Goal: Task Accomplishment & Management: Use online tool/utility

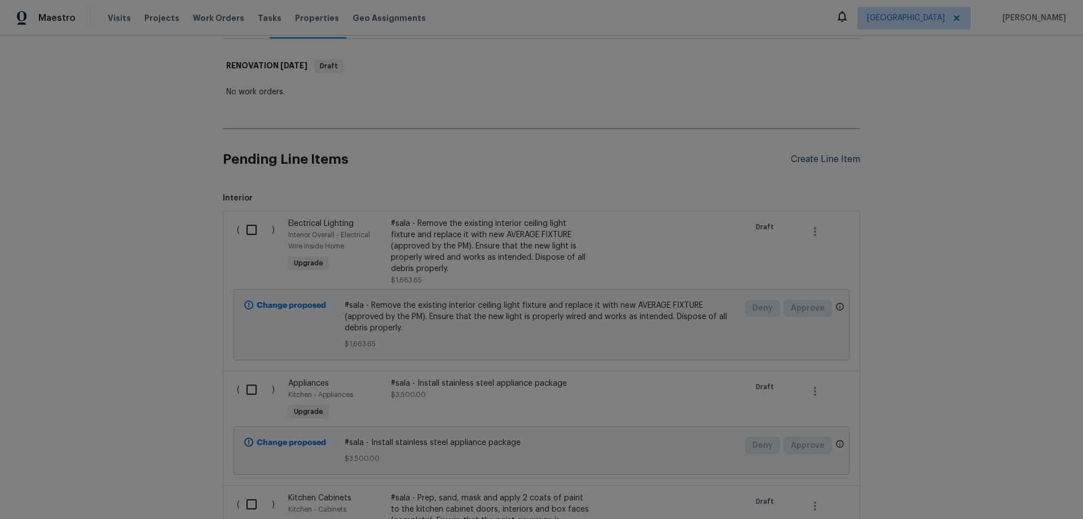
scroll to position [169, 0]
click at [454, 254] on div "#sala - Remove the existing interior ceiling light fixture and replace it with …" at bounding box center [490, 242] width 199 height 56
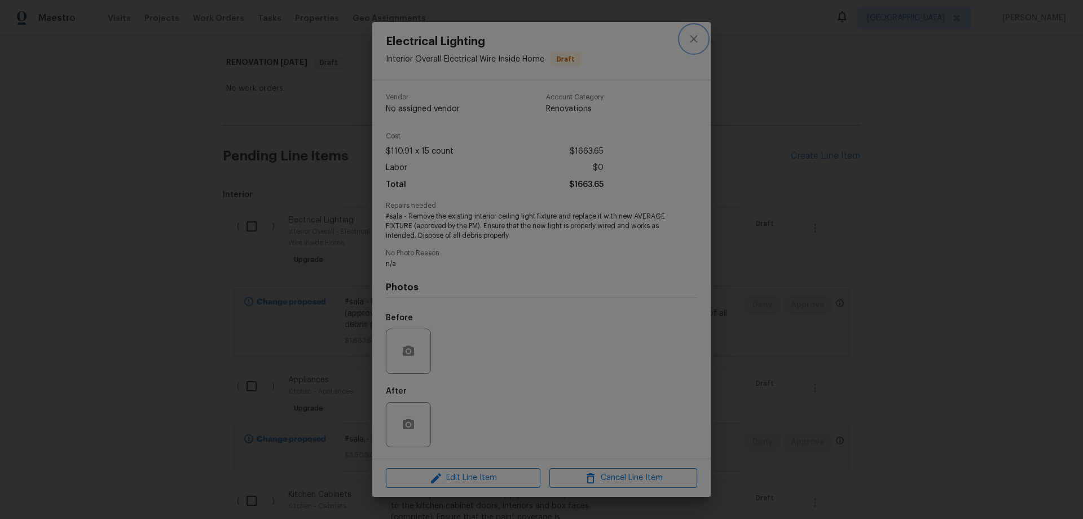
click at [692, 41] on icon "close" at bounding box center [693, 38] width 7 height 7
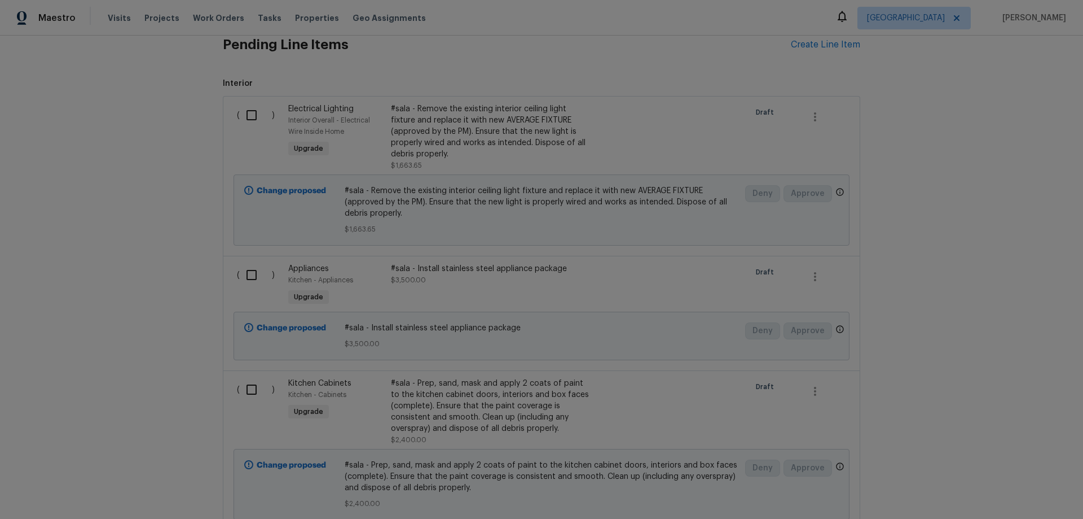
scroll to position [282, 0]
click at [464, 134] on div "#sala - Remove the existing interior ceiling light fixture and replace it with …" at bounding box center [490, 130] width 199 height 56
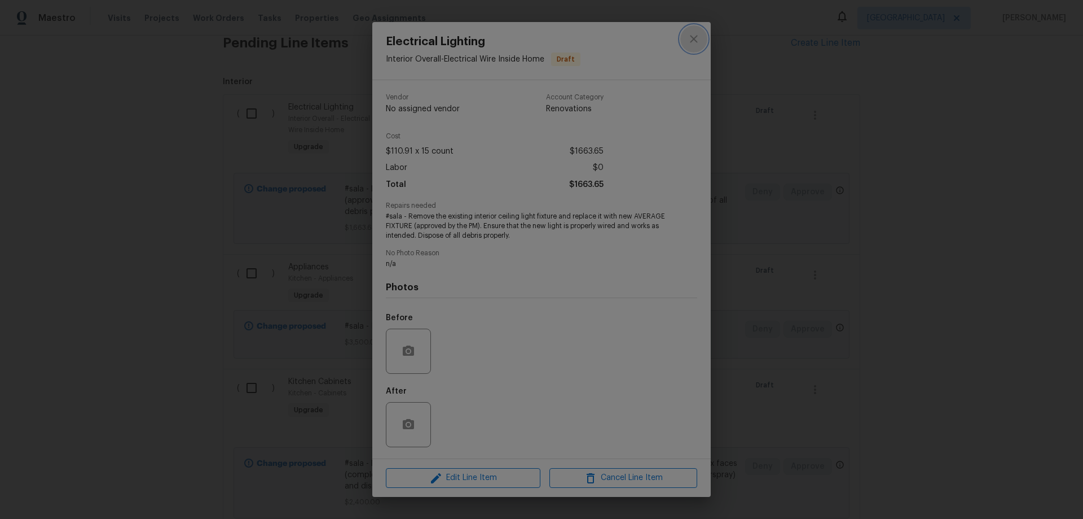
click at [692, 33] on icon "close" at bounding box center [694, 39] width 14 height 14
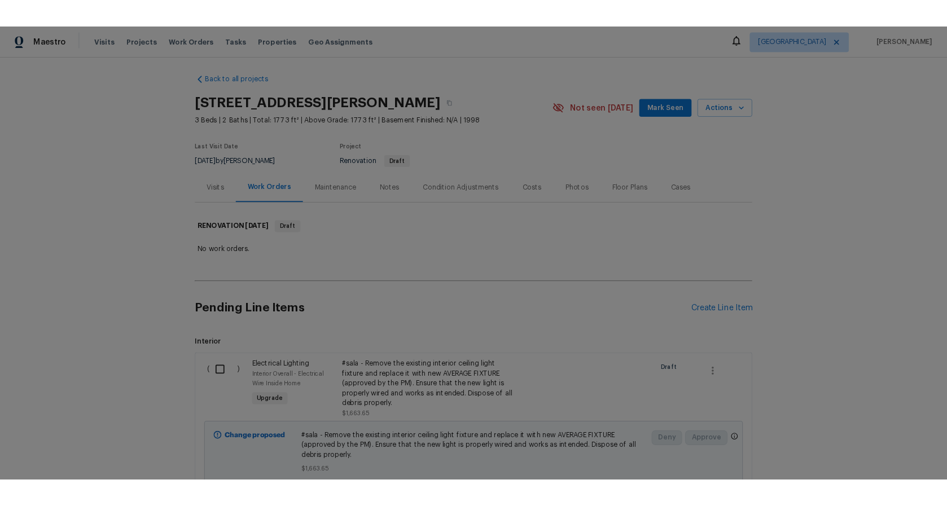
scroll to position [0, 0]
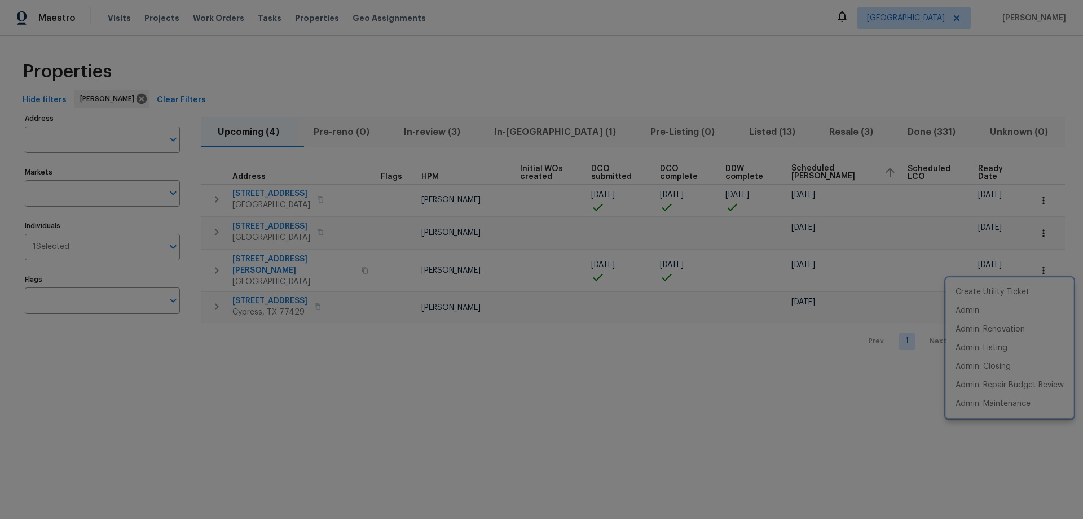
click at [803, 383] on div at bounding box center [541, 259] width 1083 height 519
click at [217, 231] on icon "button" at bounding box center [217, 232] width 4 height 7
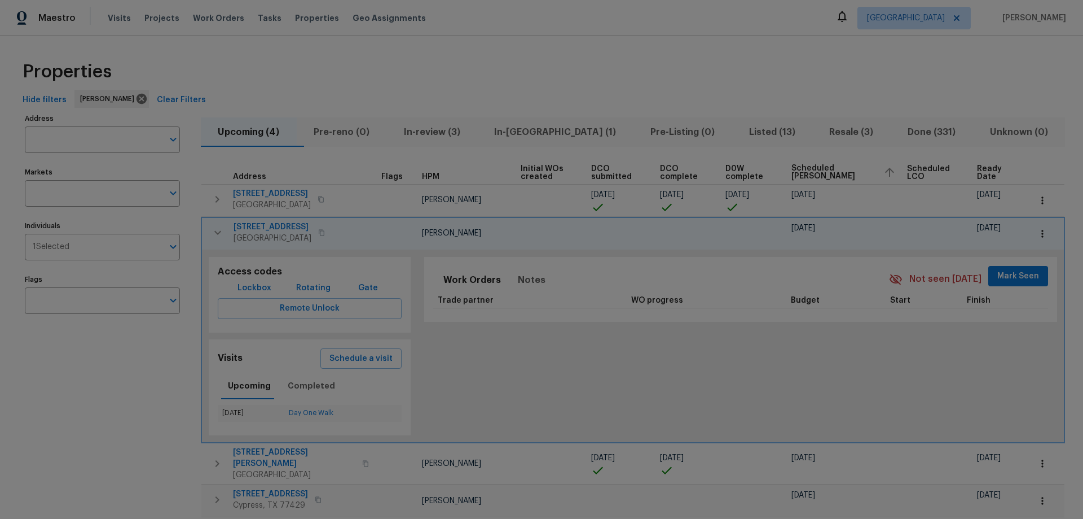
click at [212, 228] on icon "button" at bounding box center [218, 233] width 14 height 14
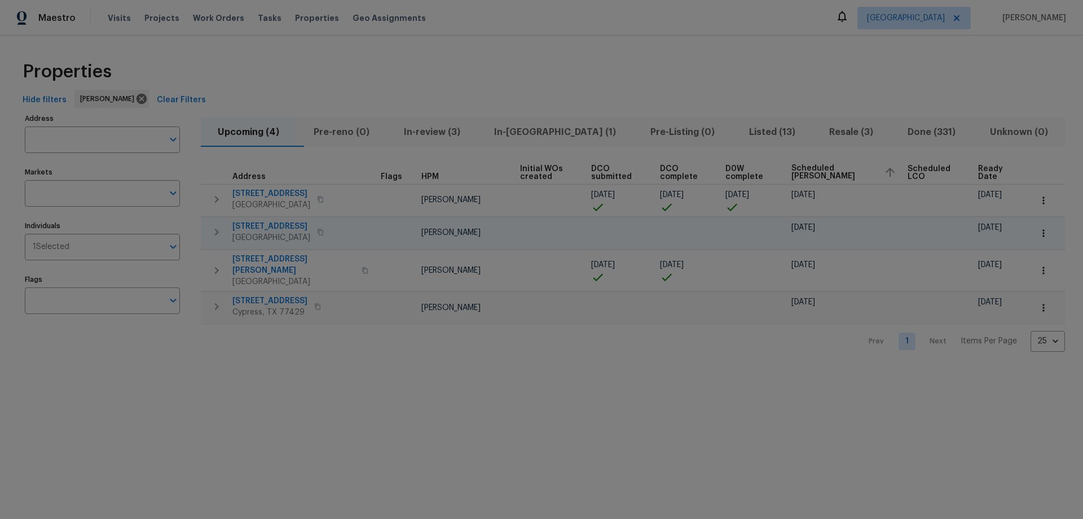
click at [1043, 235] on icon "button" at bounding box center [1044, 232] width 2 height 7
click at [990, 331] on p "Admin: Closing" at bounding box center [983, 334] width 55 height 12
click at [361, 100] on div at bounding box center [541, 259] width 1083 height 519
drag, startPoint x: 64, startPoint y: 15, endPoint x: 333, endPoint y: 74, distance: 275.6
click at [333, 74] on div "Properties" at bounding box center [541, 72] width 1047 height 36
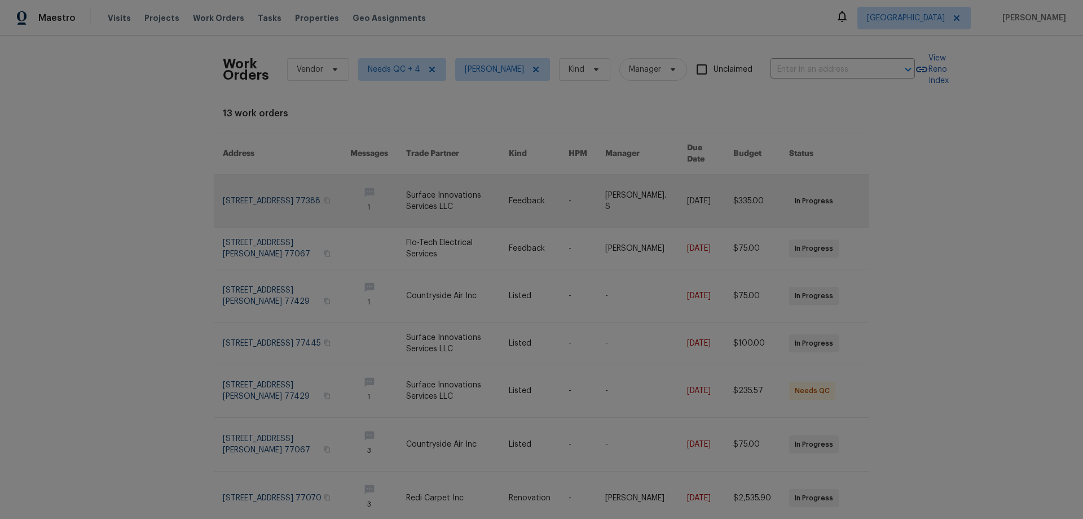
scroll to position [21, 0]
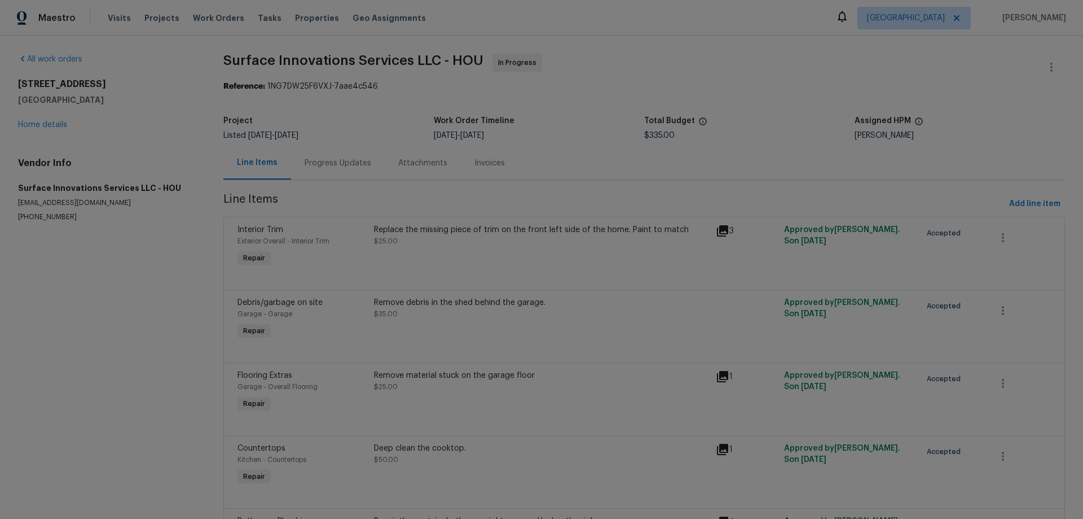
click at [115, 22] on span "Visits" at bounding box center [119, 17] width 23 height 11
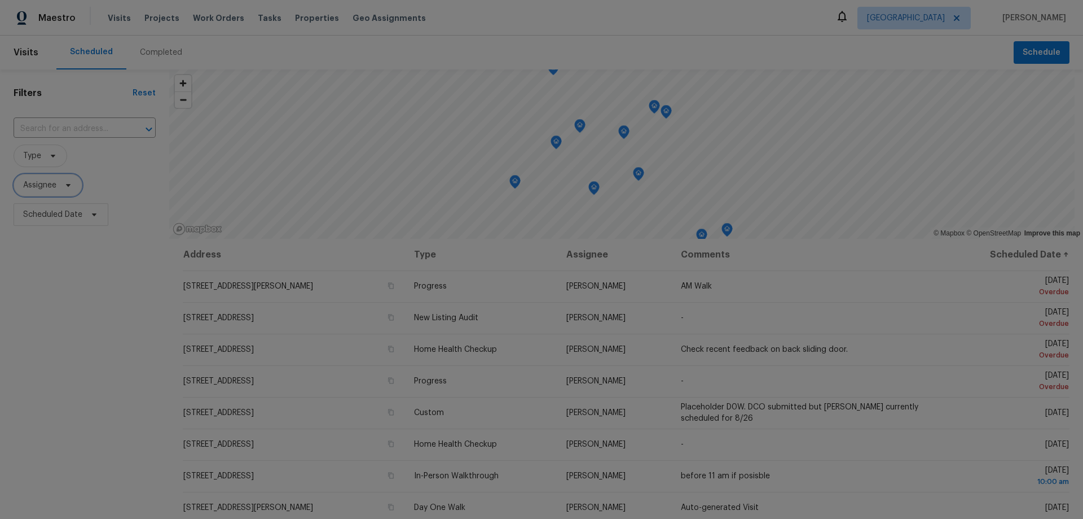
click at [45, 188] on span "Assignee" at bounding box center [39, 184] width 33 height 11
type input "tyler waltz"
click at [94, 223] on icon at bounding box center [79, 223] width 28 height 28
click at [57, 231] on div at bounding box center [79, 223] width 131 height 36
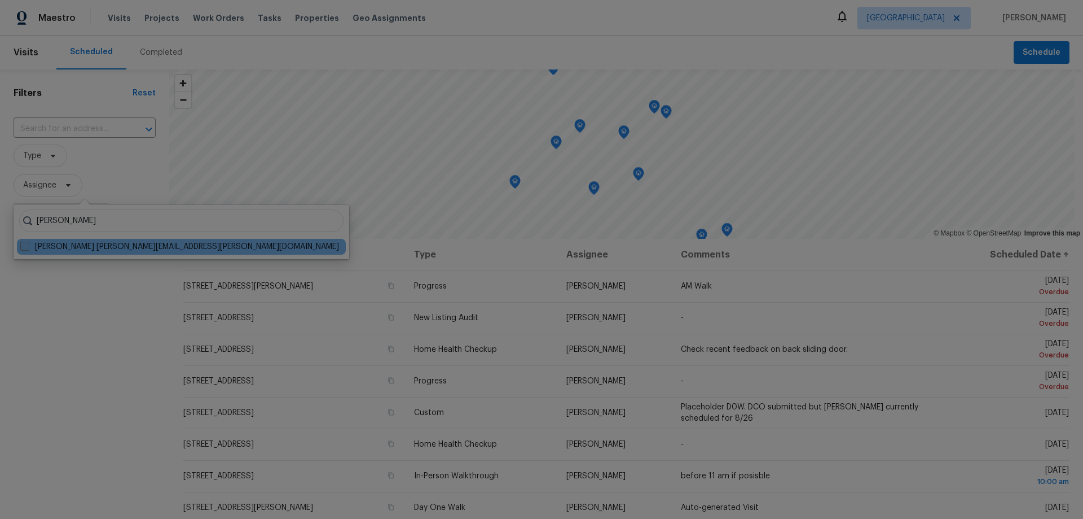
click at [58, 245] on label "Tyler Waltz tyler.waltz@opendoor.com" at bounding box center [179, 246] width 319 height 11
click at [28, 245] on input "Tyler Waltz tyler.waltz@opendoor.com" at bounding box center [23, 244] width 7 height 7
checkbox input "true"
